Goal: Task Accomplishment & Management: Use online tool/utility

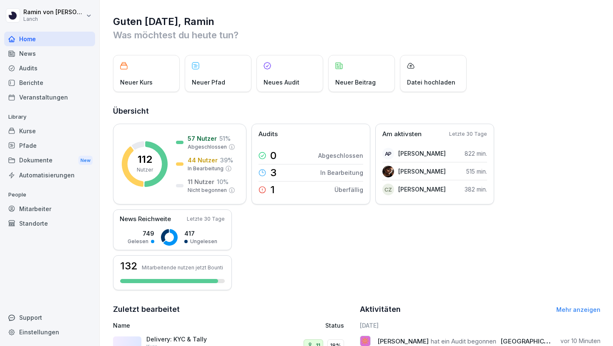
scroll to position [163, 0]
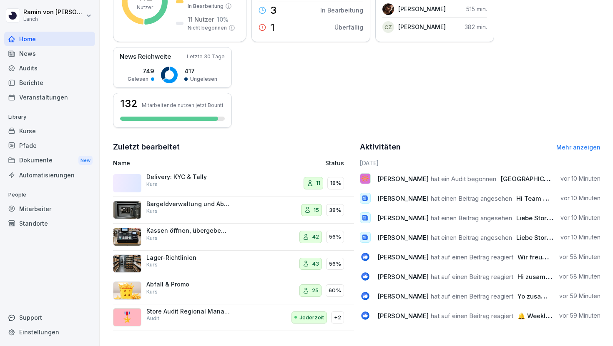
click at [210, 185] on div "Delivery: KYC & Tally Kurs" at bounding box center [187, 180] width 83 height 15
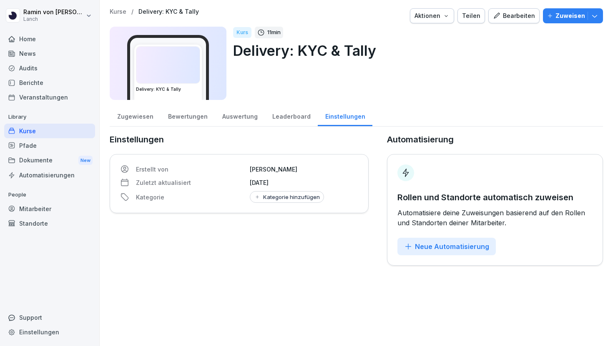
click at [171, 117] on div "Bewertungen" at bounding box center [187, 115] width 54 height 21
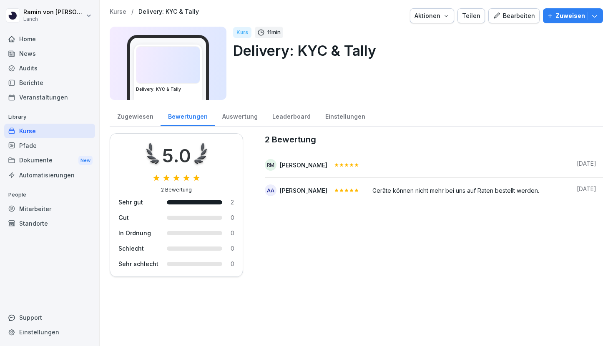
click at [136, 115] on div "Zugewiesen" at bounding box center [135, 115] width 51 height 21
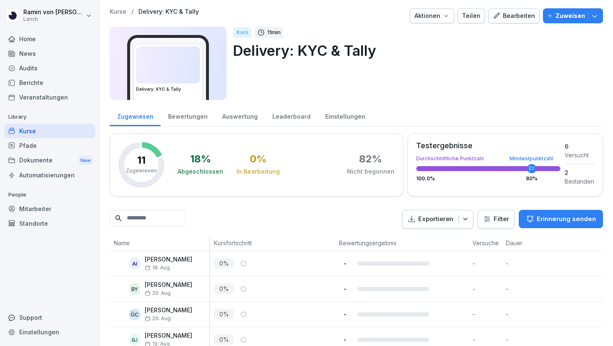
scroll to position [193, 0]
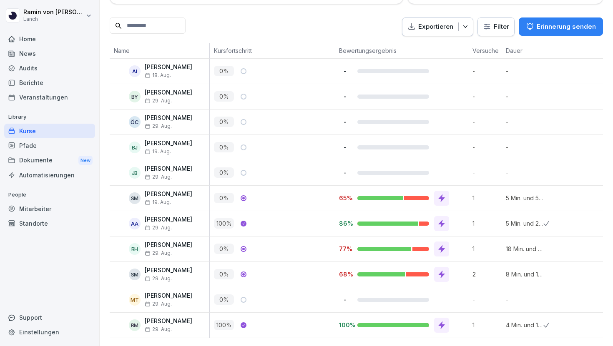
scroll to position [192, 0]
click at [541, 23] on p "Erinnerung senden" at bounding box center [565, 27] width 59 height 9
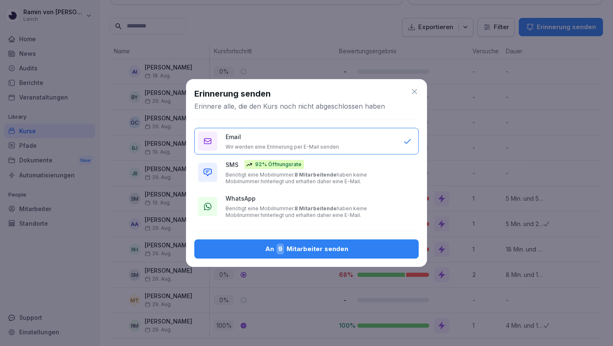
click at [384, 174] on p "Benötigt eine Mobilnummer. 8 Mitarbeitende haben keine Mobilnummer hinterlegt u…" at bounding box center [309, 178] width 169 height 13
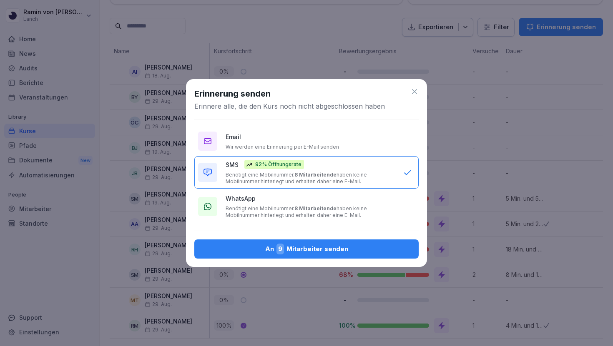
click at [351, 207] on p "Benötigt eine Mobilnummer. 8 Mitarbeitende haben keine Mobilnummer hinterlegt u…" at bounding box center [309, 211] width 169 height 13
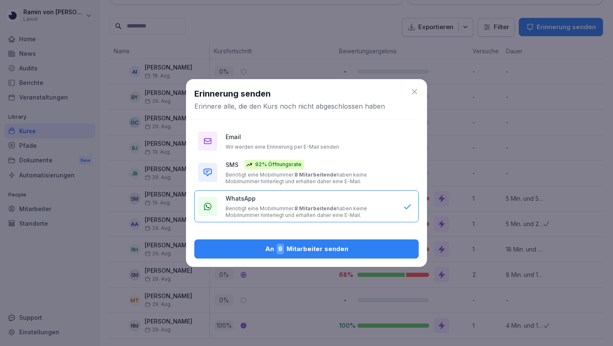
click at [356, 181] on p "Benötigt eine Mobilnummer. 8 Mitarbeitende haben keine Mobilnummer hinterlegt u…" at bounding box center [309, 178] width 169 height 13
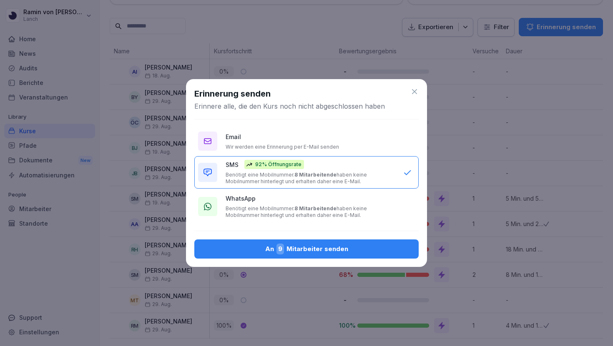
click at [413, 93] on icon at bounding box center [414, 92] width 8 height 8
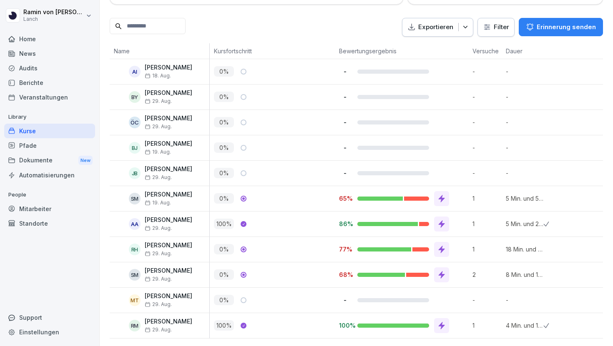
click at [541, 28] on p "Erinnerung senden" at bounding box center [565, 27] width 59 height 9
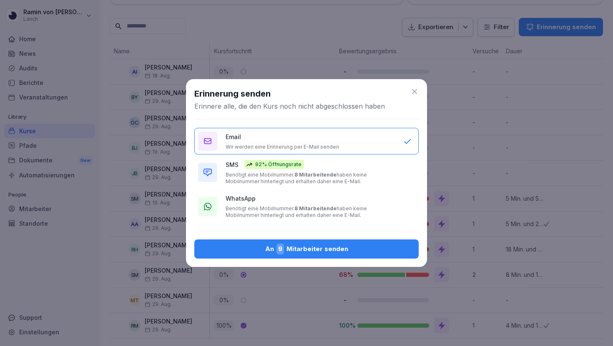
click at [328, 178] on p "Benötigt eine Mobilnummer. 8 Mitarbeitende haben keine Mobilnummer hinterlegt u…" at bounding box center [309, 178] width 169 height 13
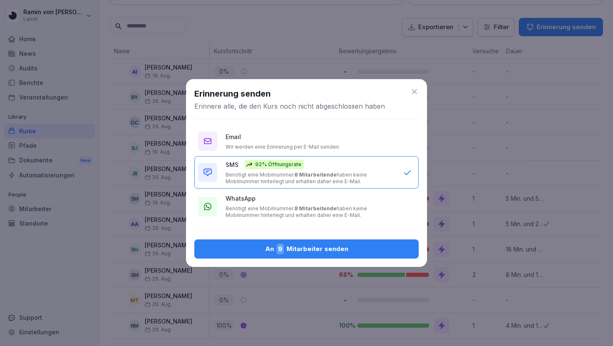
click at [414, 93] on icon at bounding box center [414, 92] width 8 height 8
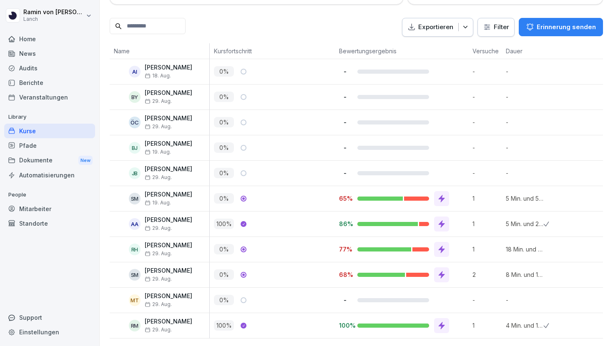
click at [132, 198] on div "SM" at bounding box center [135, 199] width 12 height 12
click at [160, 196] on p "[PERSON_NAME]" at bounding box center [169, 194] width 48 height 7
click at [542, 20] on button "Erinnerung senden" at bounding box center [560, 27] width 84 height 18
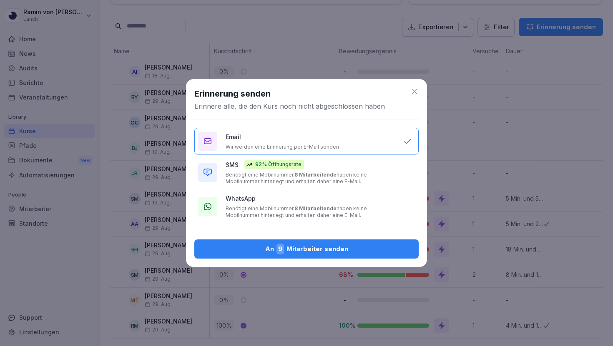
click at [315, 151] on button "Email Wir werden eine Erinnerung per E-Mail senden" at bounding box center [306, 141] width 224 height 27
click at [303, 250] on div "An 9 Mitarbeiter senden" at bounding box center [306, 249] width 211 height 11
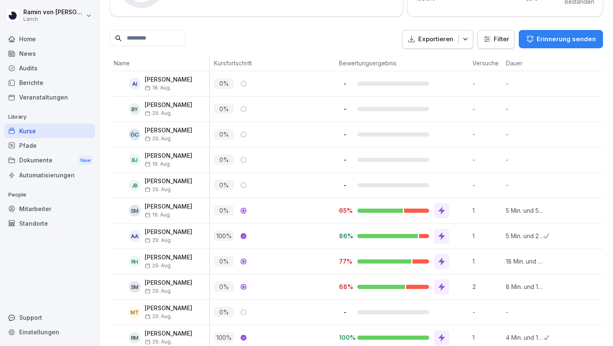
scroll to position [193, 0]
